Goal: Navigation & Orientation: Find specific page/section

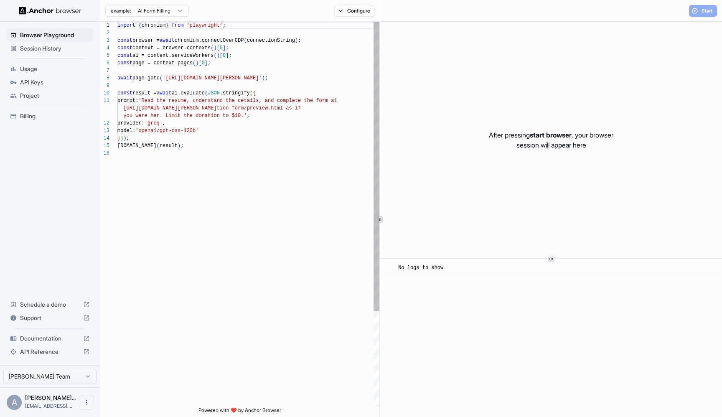
scroll to position [75, 0]
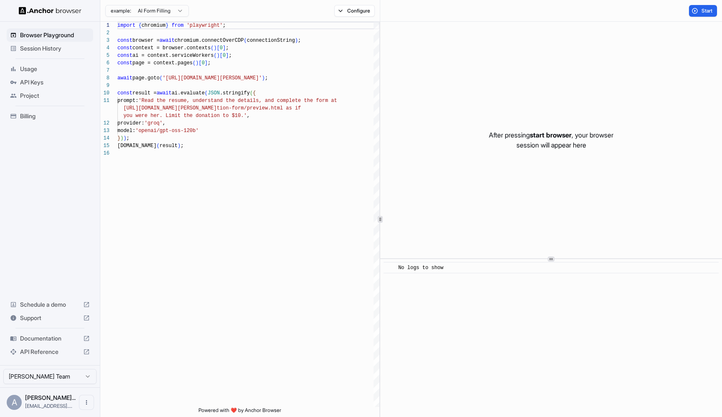
click at [149, 8] on html "Browser Playground Session History Usage API Keys Project Billing Schedule a de…" at bounding box center [361, 208] width 722 height 417
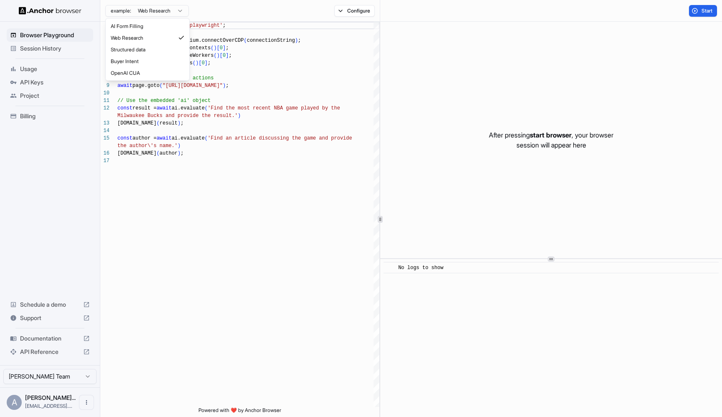
click at [149, 6] on html "Browser Playground Session History Usage API Keys Project Billing Schedule a de…" at bounding box center [361, 208] width 722 height 417
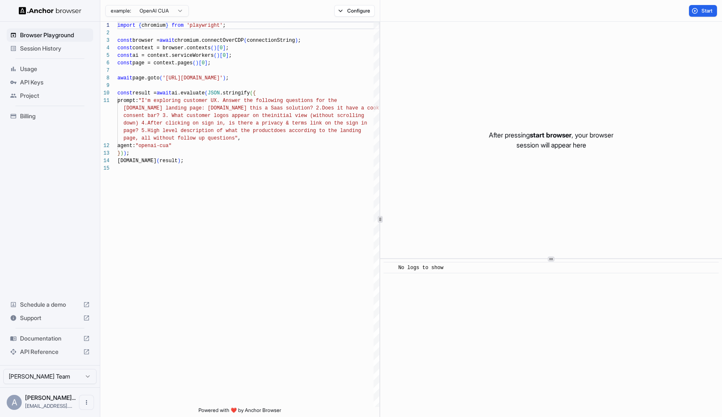
click at [146, 7] on html "Browser Playground Session History Usage API Keys Project Billing Schedule a de…" at bounding box center [361, 208] width 722 height 417
type textarea "**********"
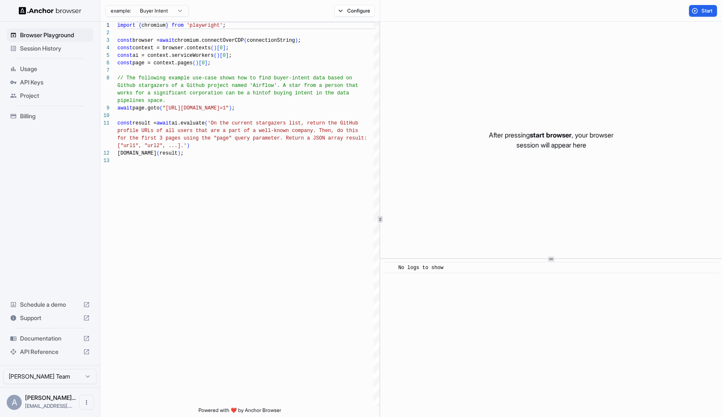
click at [59, 52] on span "Session History" at bounding box center [55, 48] width 70 height 8
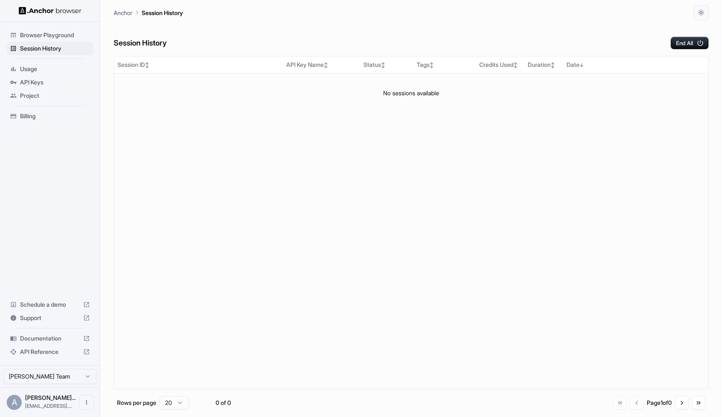
click at [43, 69] on span "Usage" at bounding box center [55, 69] width 70 height 8
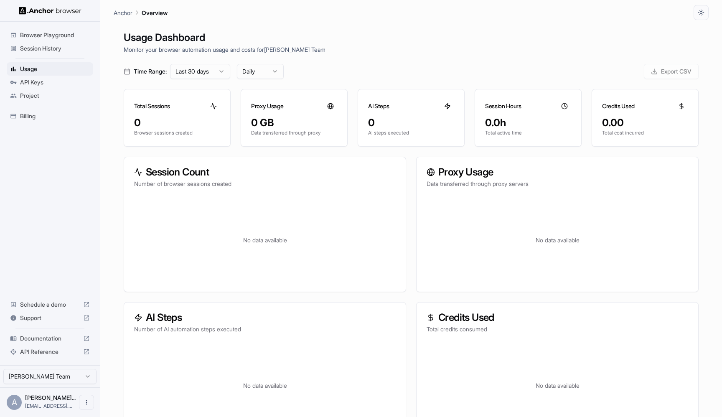
click at [48, 80] on span "API Keys" at bounding box center [55, 82] width 70 height 8
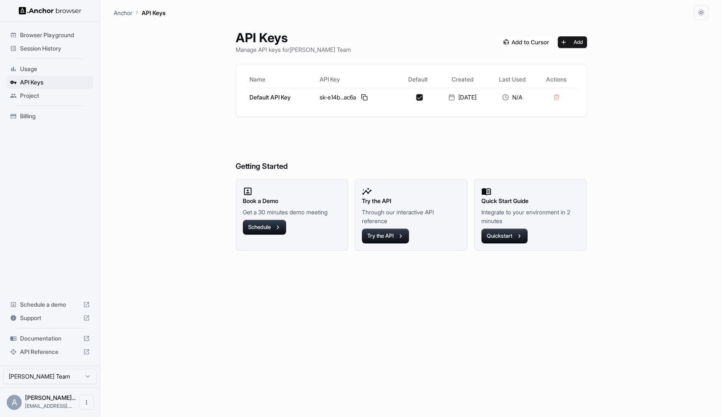
click at [48, 95] on span "Project" at bounding box center [55, 96] width 70 height 8
